Goal: Task Accomplishment & Management: Manage account settings

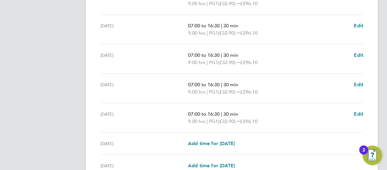
scroll to position [268, 0]
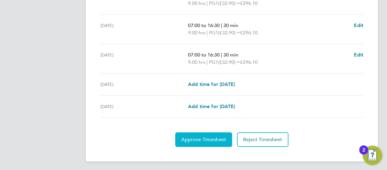
click at [206, 137] on span "Approve Timesheet" at bounding box center [203, 140] width 45 height 6
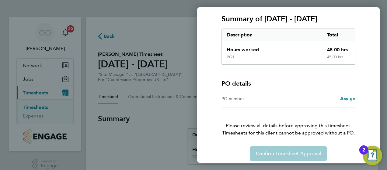
scroll to position [86, 0]
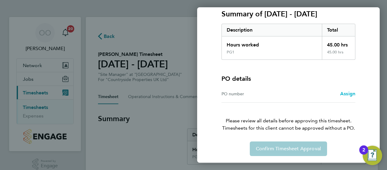
click at [349, 94] on span "Assign" at bounding box center [347, 94] width 15 height 6
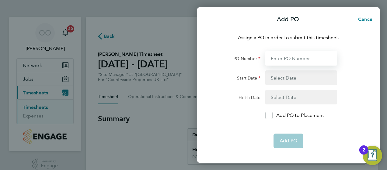
click at [310, 59] on input "PO Number" at bounding box center [301, 58] width 72 height 15
type input "mz048/00139"
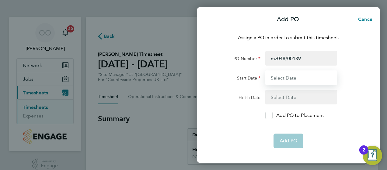
type input "25 Jul 25"
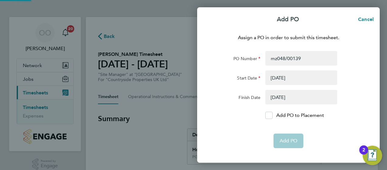
click at [284, 80] on button "button" at bounding box center [301, 78] width 72 height 15
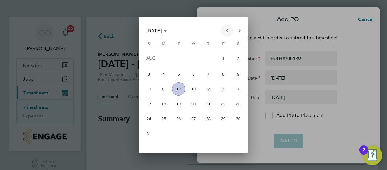
click at [227, 32] on span "Previous month" at bounding box center [227, 31] width 12 height 12
click at [223, 116] on span "25" at bounding box center [223, 117] width 13 height 13
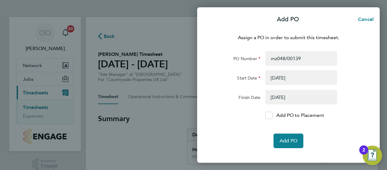
click at [285, 93] on button "button" at bounding box center [301, 97] width 72 height 15
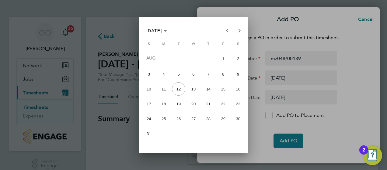
click at [223, 118] on span "29" at bounding box center [223, 118] width 13 height 13
type input "29 Aug 25"
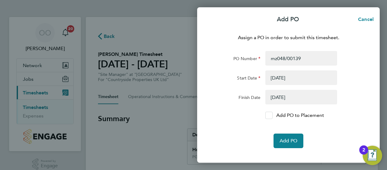
click at [268, 116] on icon at bounding box center [268, 116] width 5 height 4
click at [271, 116] on input "Add PO to Placement" at bounding box center [271, 116] width 0 height 0
click at [288, 138] on span "Add PO" at bounding box center [289, 141] width 18 height 6
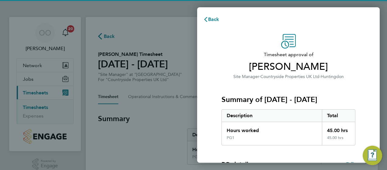
scroll to position [120, 0]
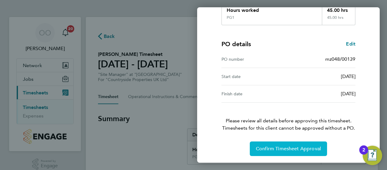
click at [296, 148] on span "Confirm Timesheet Approval" at bounding box center [288, 149] width 65 height 6
